Goal: Transaction & Acquisition: Purchase product/service

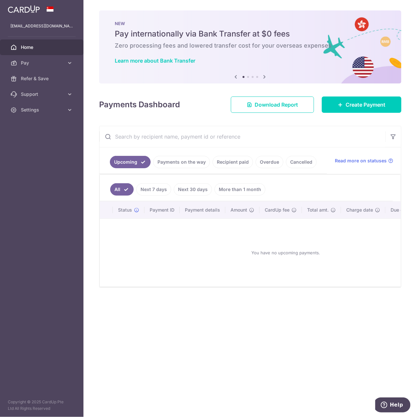
click at [227, 156] on link "Recipient paid" at bounding box center [232, 162] width 40 height 12
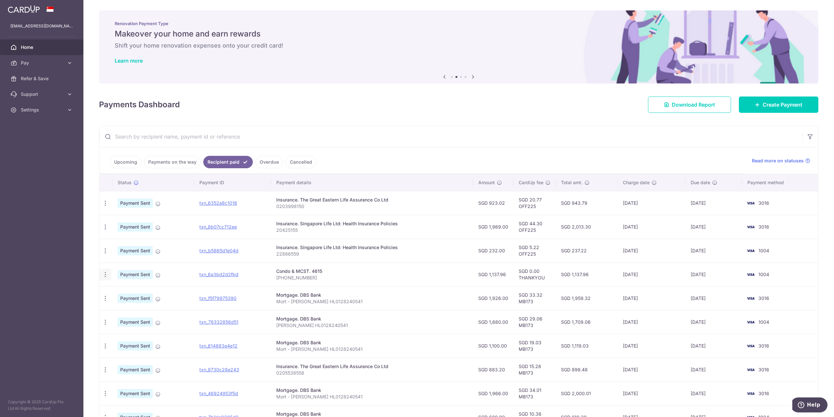
click at [103, 275] on icon "button" at bounding box center [105, 274] width 7 height 7
click at [126, 289] on span "PDF Receipt" at bounding box center [140, 292] width 44 height 7
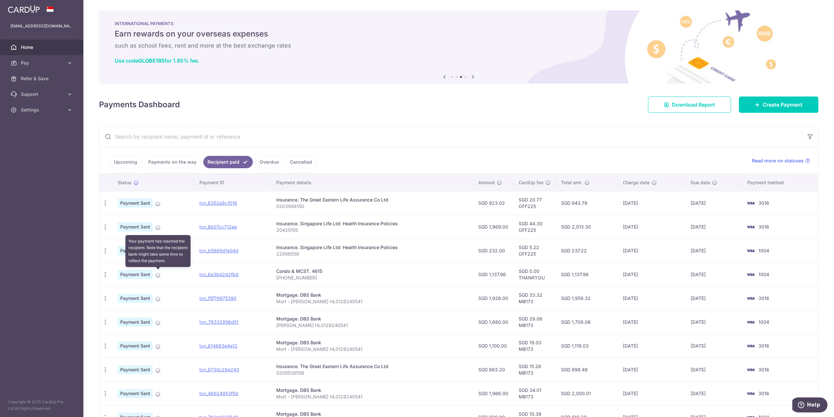
click at [157, 271] on span at bounding box center [157, 273] width 5 height 5
click at [157, 273] on icon at bounding box center [157, 274] width 5 height 5
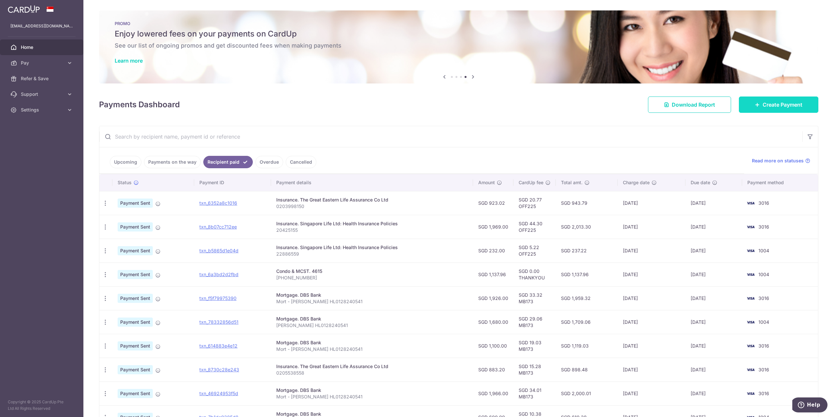
click at [417, 107] on span "Create Payment" at bounding box center [783, 105] width 40 height 8
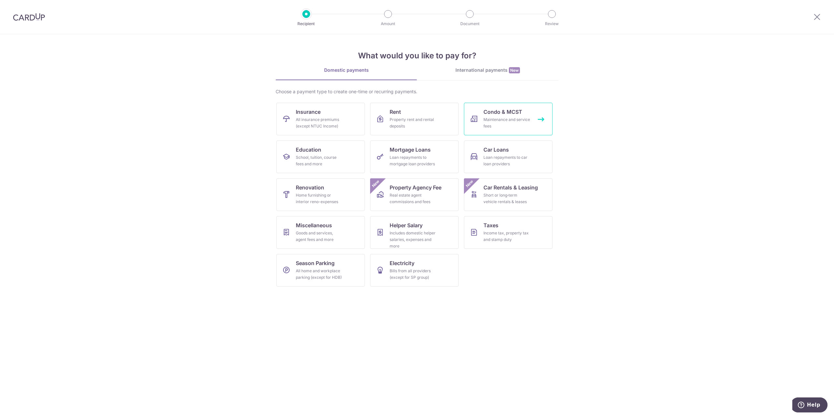
click at [417, 121] on div "Maintenance and service fees" at bounding box center [507, 122] width 47 height 13
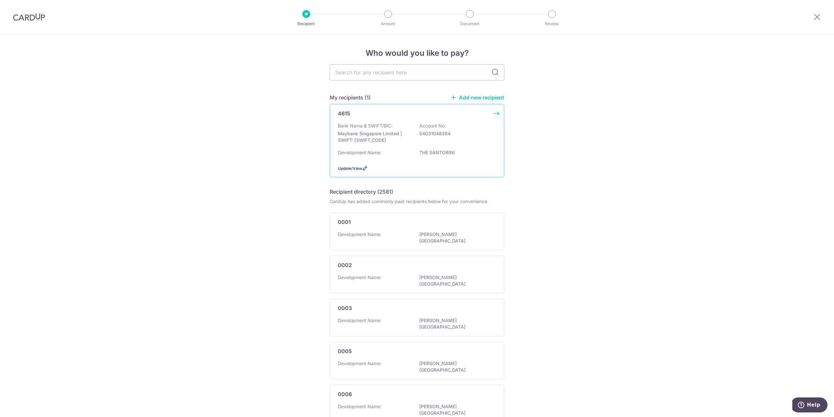
click at [349, 166] on span "Update/View" at bounding box center [350, 168] width 24 height 5
